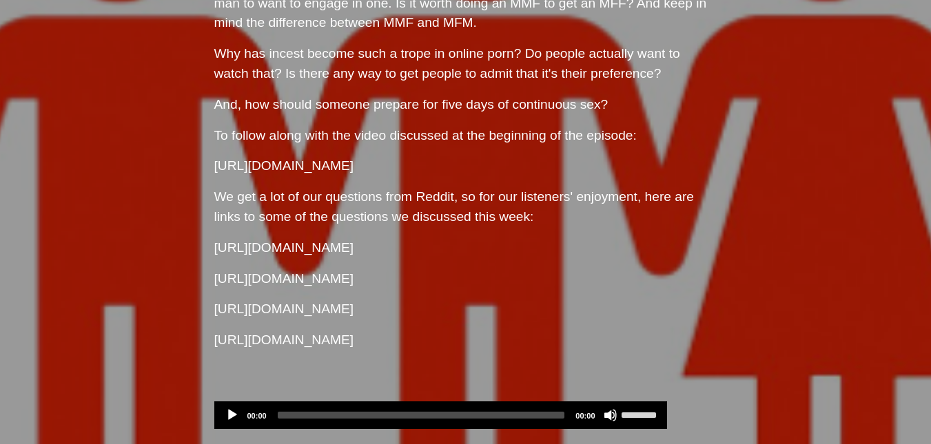
scroll to position [620, 0]
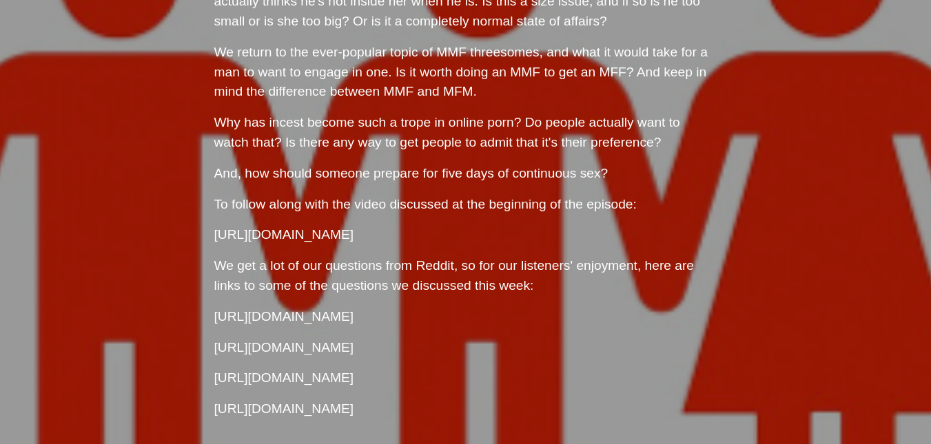
drag, startPoint x: 382, startPoint y: 248, endPoint x: 275, endPoint y: 254, distance: 107.7
click at [275, 307] on p "[URL][DOMAIN_NAME]" at bounding box center [465, 317] width 503 height 20
drag, startPoint x: 275, startPoint y: 254, endPoint x: 255, endPoint y: 166, distance: 90.4
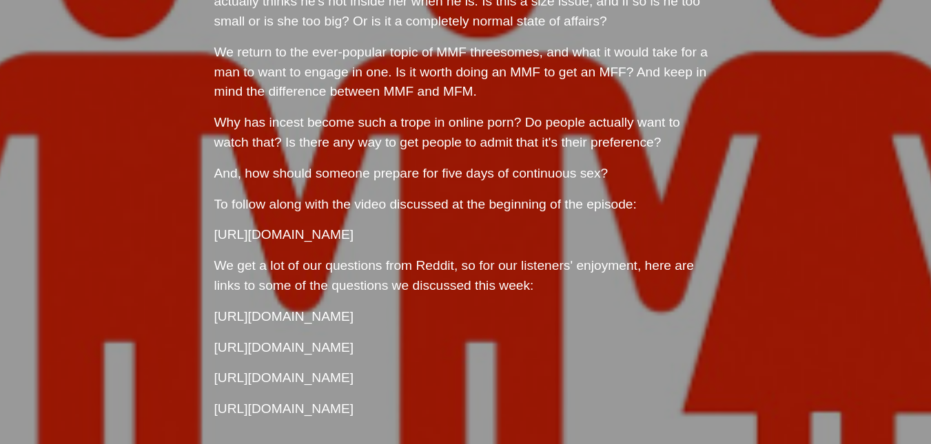
click at [255, 227] on link "[URL][DOMAIN_NAME]" at bounding box center [284, 234] width 140 height 14
click at [424, 225] on p "[URL][DOMAIN_NAME]" at bounding box center [465, 235] width 503 height 20
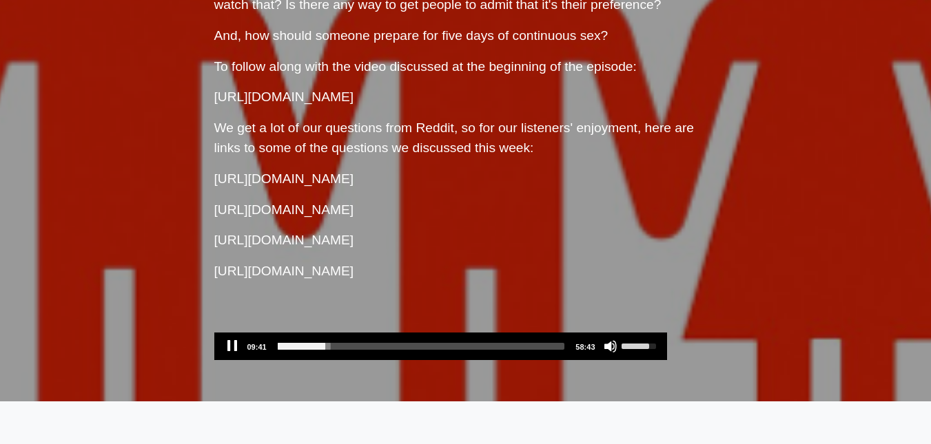
scroll to position [689, 0]
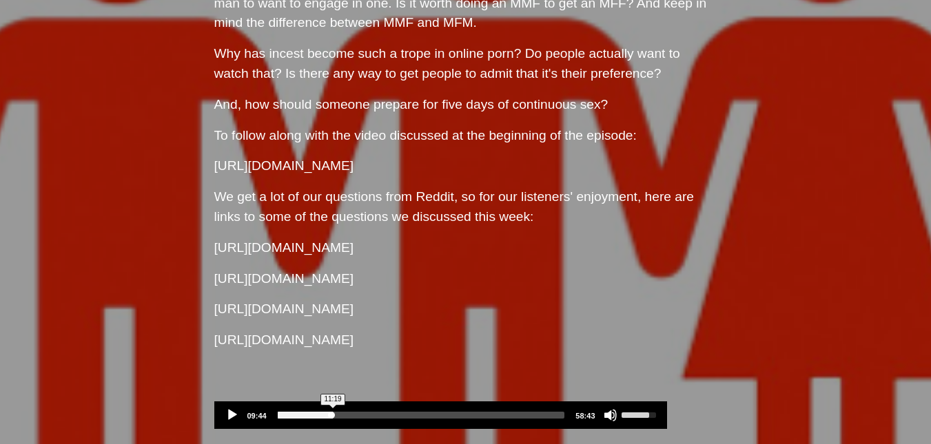
click at [333, 412] on span "11:19" at bounding box center [421, 415] width 287 height 7
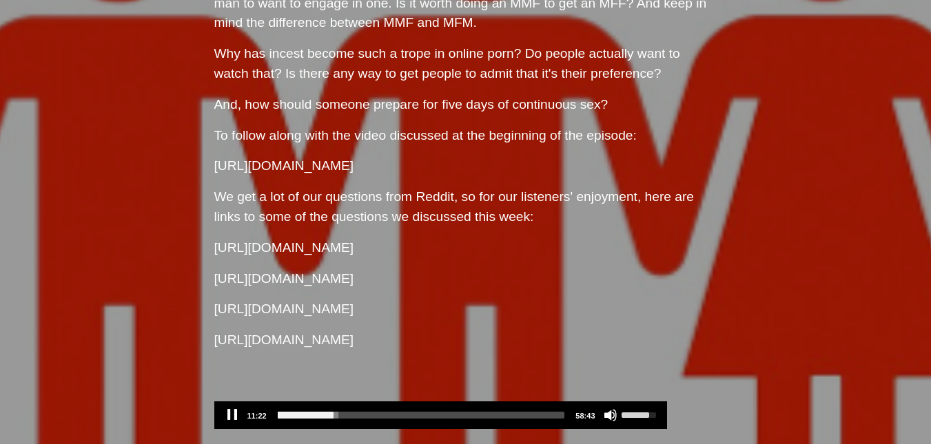
scroll to position [620, 0]
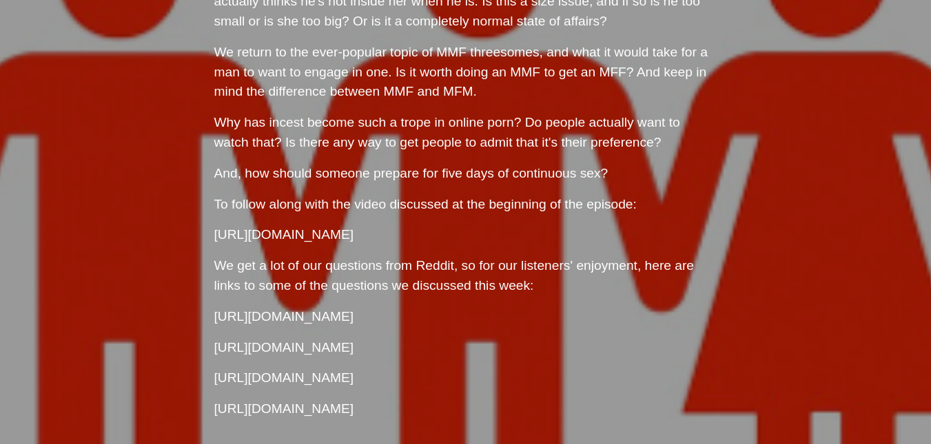
drag, startPoint x: 426, startPoint y: 167, endPoint x: 205, endPoint y: 176, distance: 220.7
copy link "[URL][DOMAIN_NAME]"
